Goal: Check status: Check status

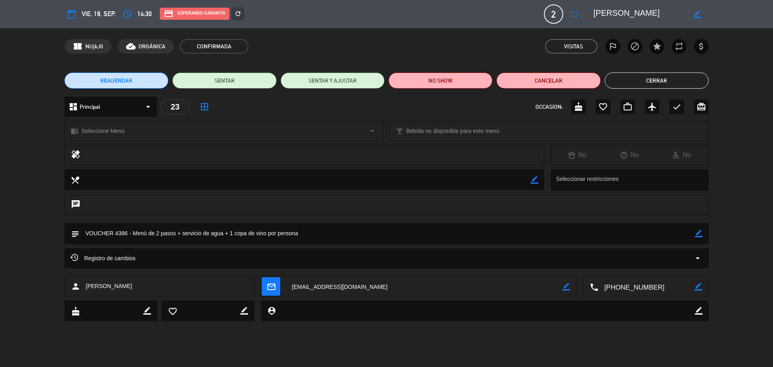
click at [645, 76] on button "Cerrar" at bounding box center [657, 81] width 104 height 16
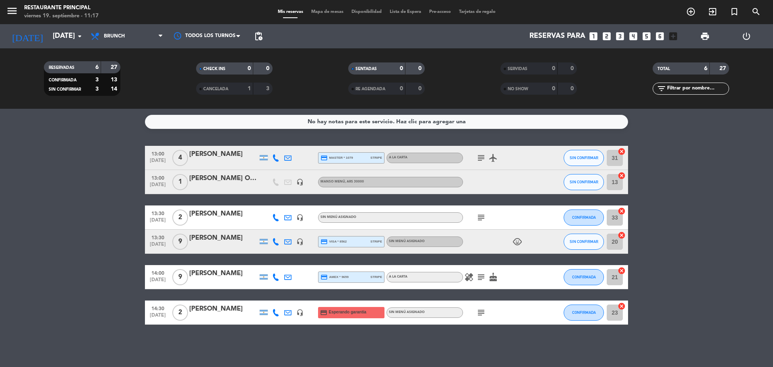
click at [479, 279] on icon "subject" at bounding box center [482, 277] width 10 height 10
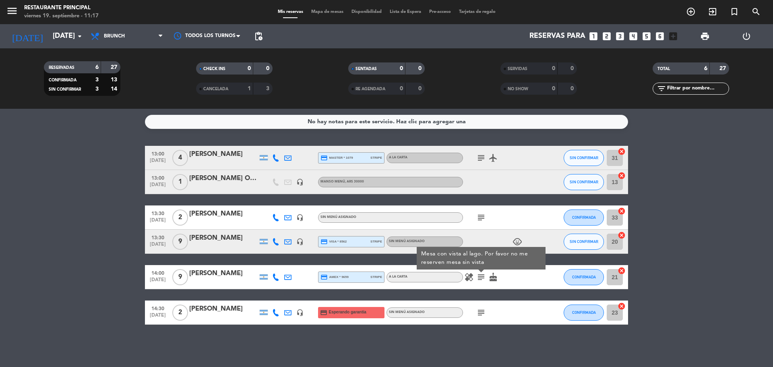
click at [483, 314] on icon "subject" at bounding box center [482, 313] width 10 height 10
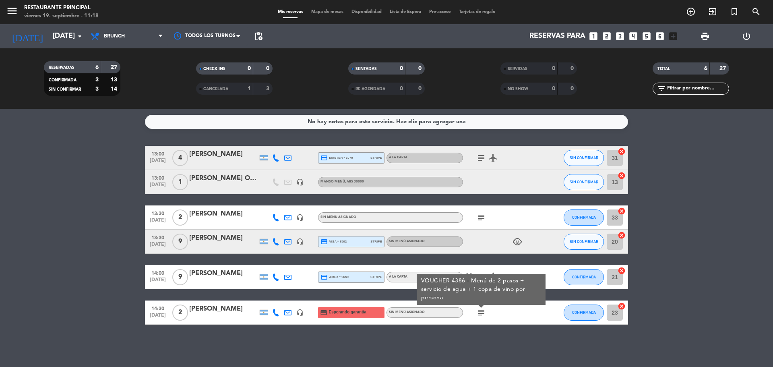
click at [483, 247] on div "child_care" at bounding box center [499, 242] width 73 height 24
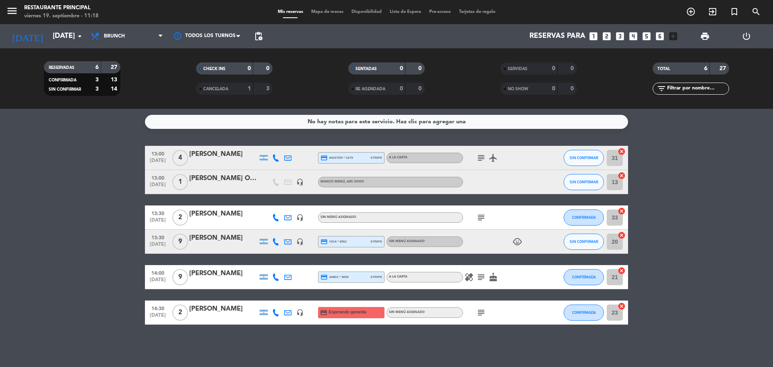
click at [477, 280] on icon "subject" at bounding box center [482, 277] width 10 height 10
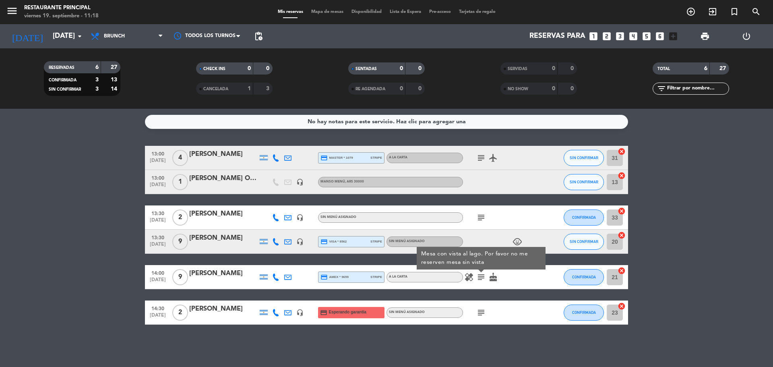
click at [480, 311] on icon "subject" at bounding box center [482, 313] width 10 height 10
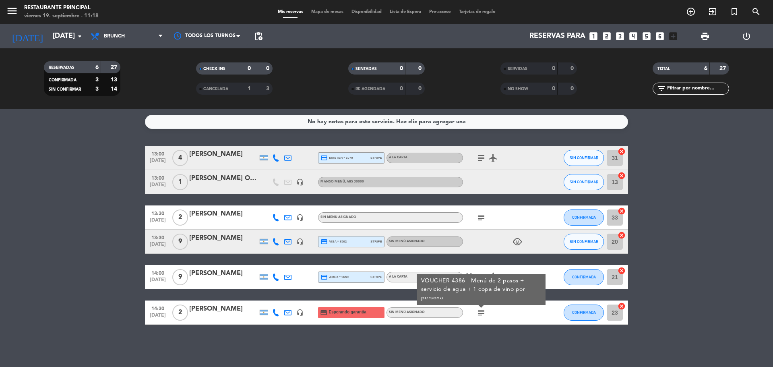
click at [713, 244] on bookings-row "13:00 [DATE] 4 [PERSON_NAME] credit_card master * 1079 stripe A LA CARTA subjec…" at bounding box center [386, 235] width 773 height 179
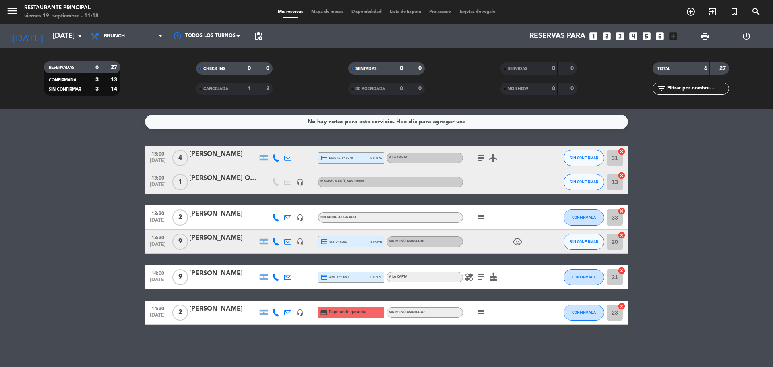
click at [484, 159] on icon "subject" at bounding box center [482, 158] width 10 height 10
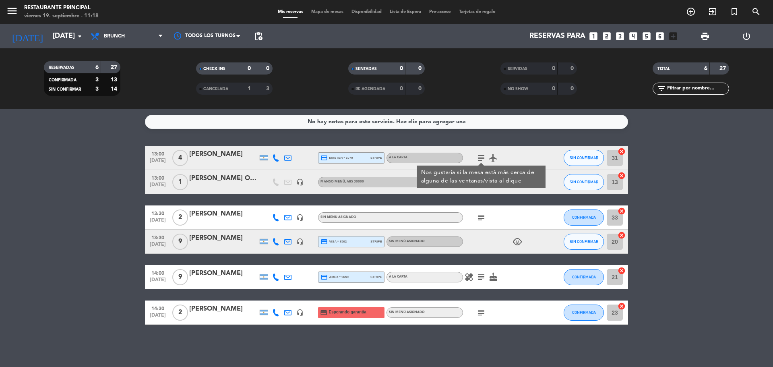
click at [695, 180] on bookings-row "13:00 [DATE] 4 [PERSON_NAME] credit_card master * 1079 stripe A LA CARTA subjec…" at bounding box center [386, 235] width 773 height 179
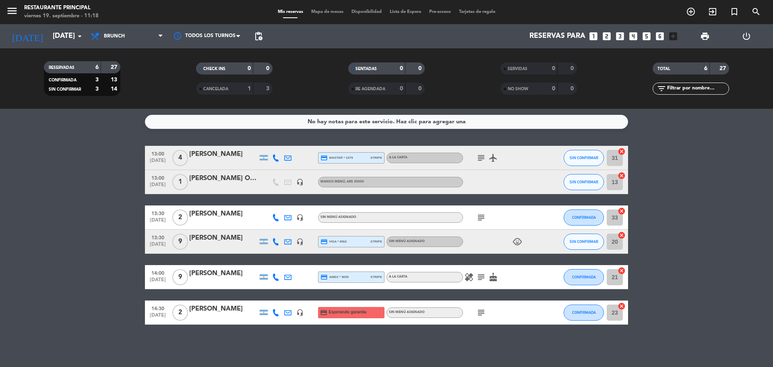
click at [478, 220] on icon "subject" at bounding box center [482, 218] width 10 height 10
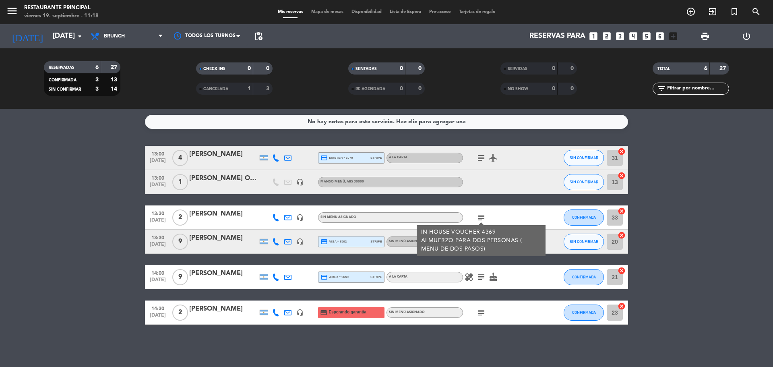
click at [740, 176] on bookings-row "13:00 [DATE] 4 [PERSON_NAME] credit_card master * 1079 stripe A LA CARTA subjec…" at bounding box center [386, 235] width 773 height 179
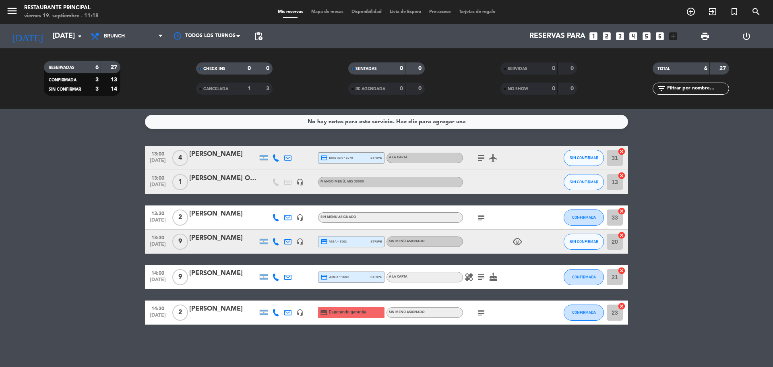
click at [479, 276] on icon "subject" at bounding box center [482, 277] width 10 height 10
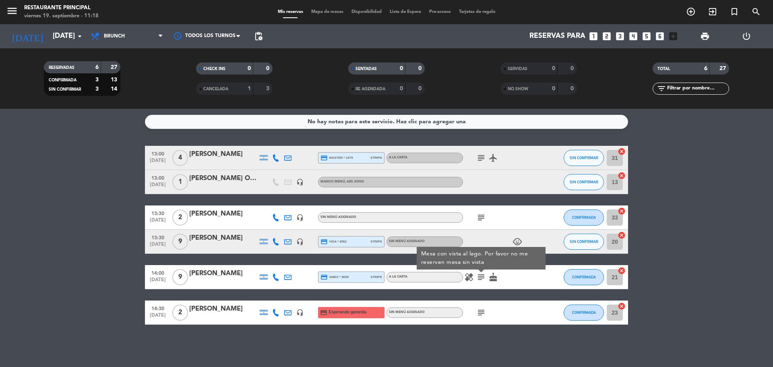
click at [483, 311] on icon "subject" at bounding box center [482, 313] width 10 height 10
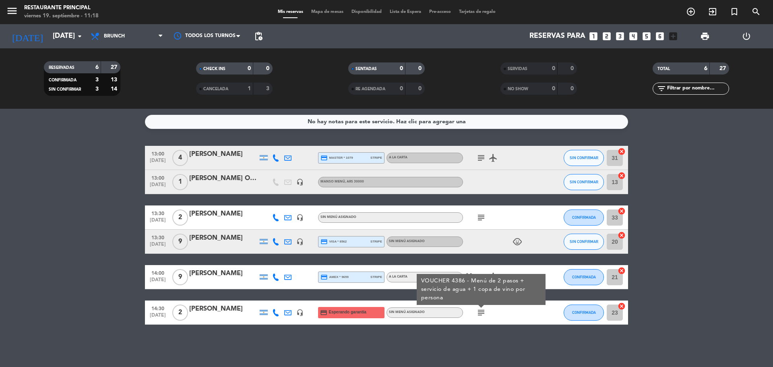
click at [723, 208] on bookings-row "13:00 [DATE] 4 [PERSON_NAME] credit_card master * 1079 stripe A LA CARTA subjec…" at bounding box center [386, 235] width 773 height 179
